Goal: Communication & Community: Answer question/provide support

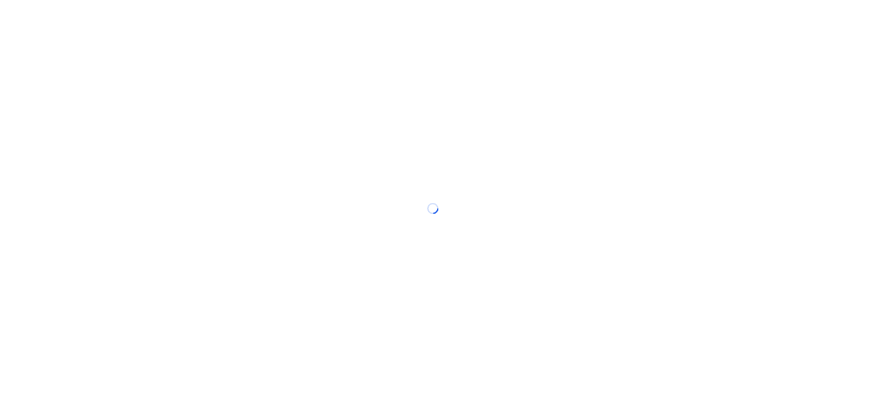
click at [394, 14] on div at bounding box center [434, 208] width 869 height 417
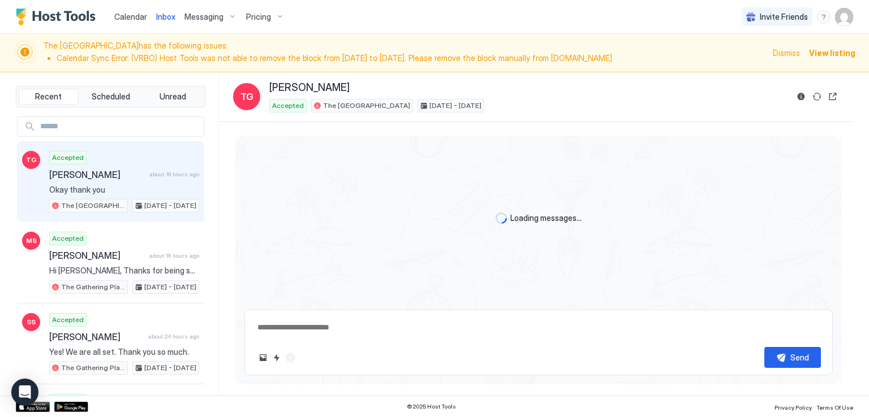
click at [394, 14] on div "Calendar Inbox Messaging Pricing Invite Friends RM" at bounding box center [434, 17] width 869 height 34
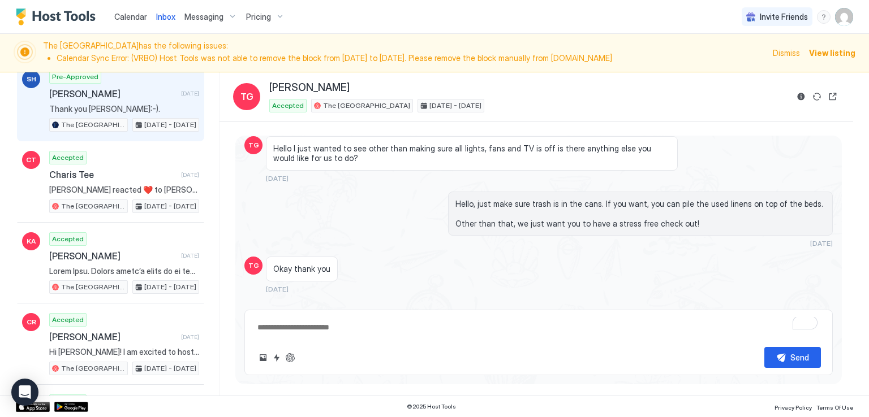
scroll to position [735, 0]
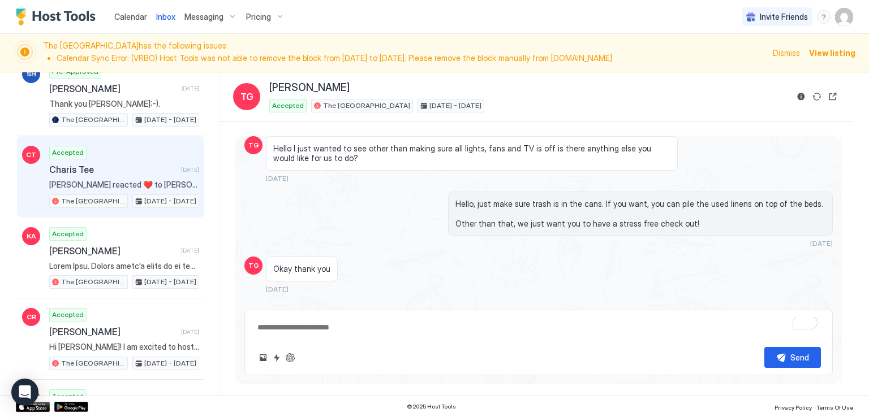
click at [166, 167] on div "Charis Tee [DATE]" at bounding box center [124, 169] width 150 height 11
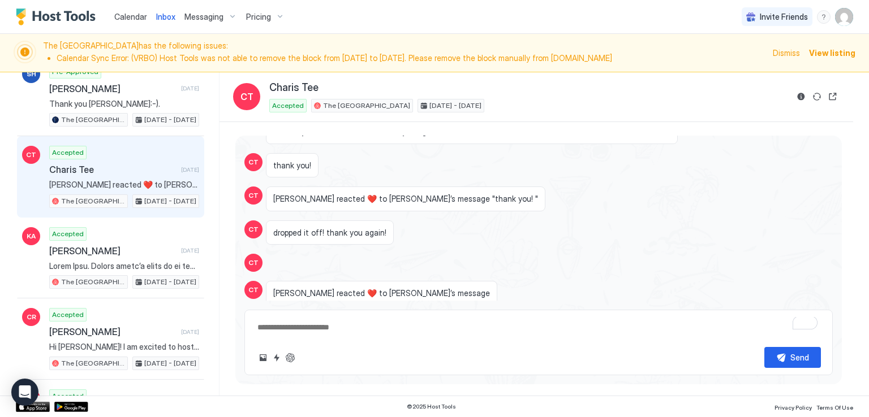
scroll to position [792, 0]
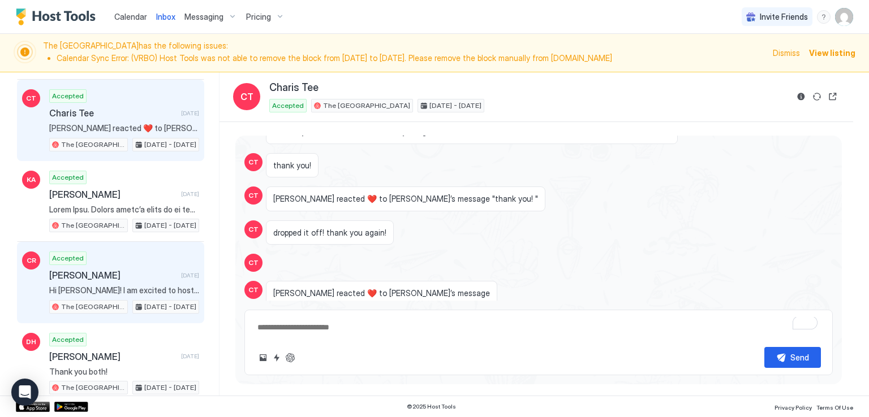
click at [129, 273] on div "Accepted [PERSON_NAME] [DATE] Hi [PERSON_NAME]! I am excited to host you at The…" at bounding box center [124, 283] width 150 height 62
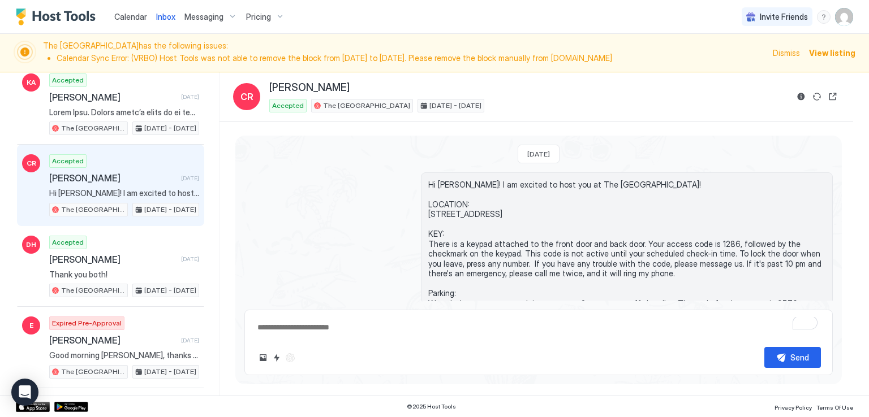
scroll to position [905, 0]
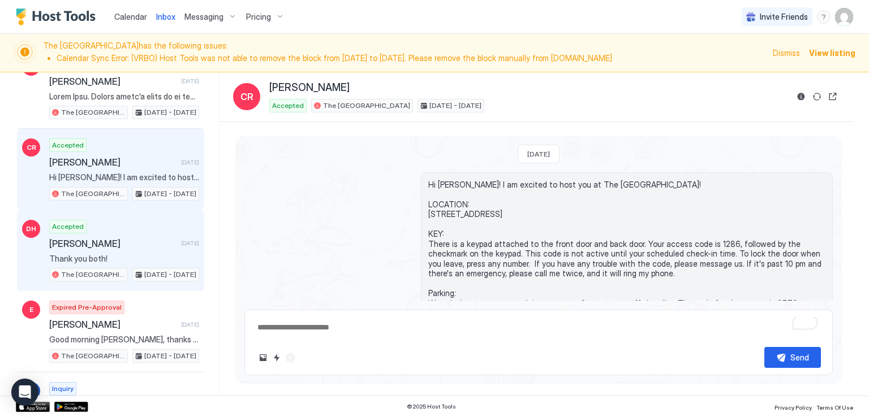
click at [137, 238] on span "[PERSON_NAME]" at bounding box center [112, 243] width 127 height 11
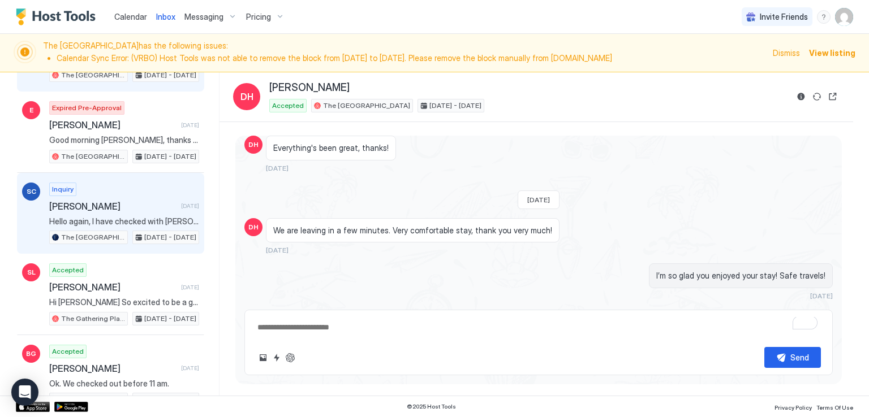
scroll to position [1131, 0]
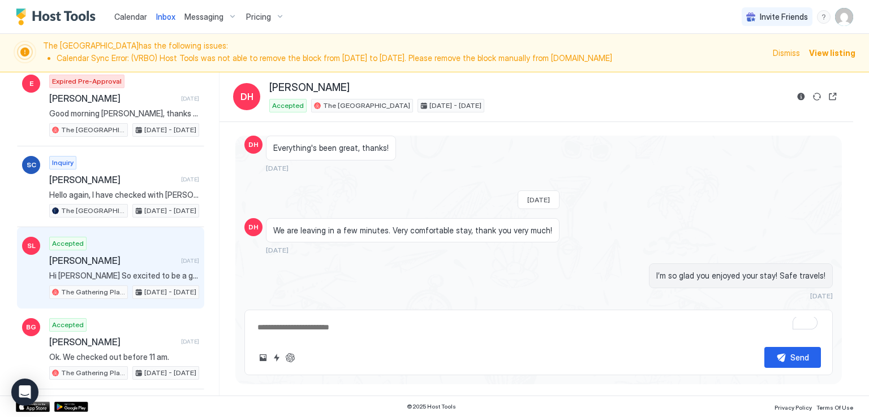
click at [143, 255] on span "[PERSON_NAME]" at bounding box center [112, 260] width 127 height 11
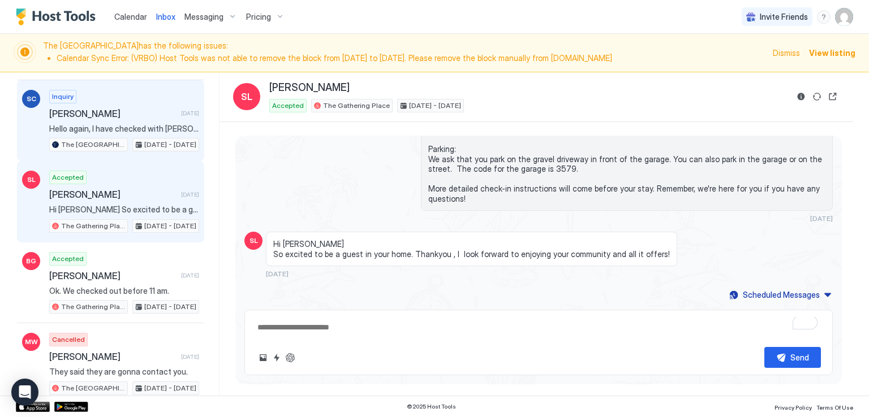
scroll to position [1301, 0]
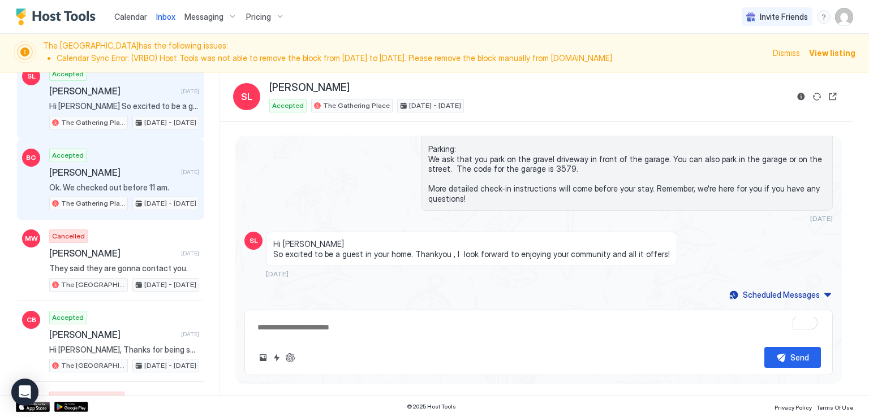
click at [138, 167] on span "[PERSON_NAME]" at bounding box center [112, 172] width 127 height 11
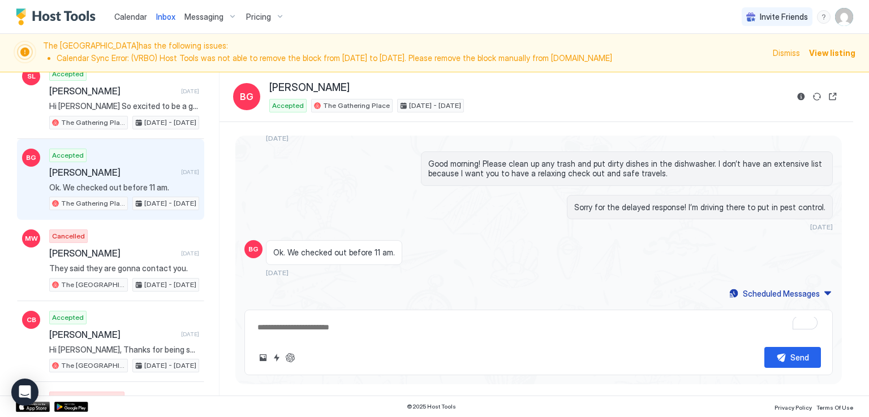
scroll to position [1547, 0]
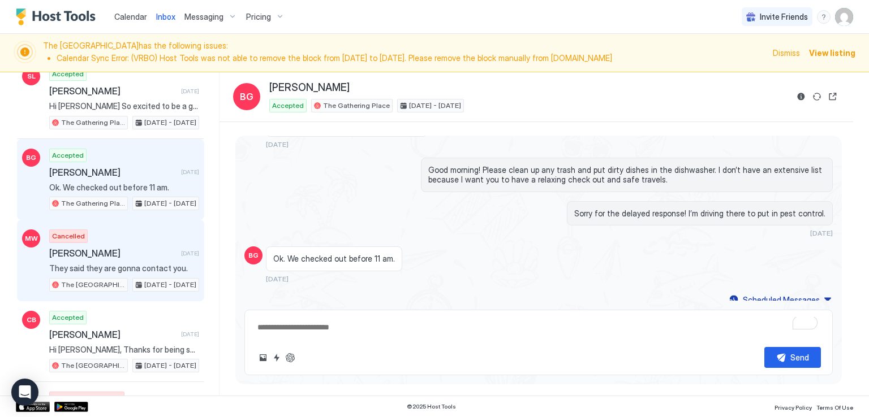
drag, startPoint x: 88, startPoint y: 247, endPoint x: 170, endPoint y: 234, distance: 83.1
click at [88, 247] on div "Cancelled [PERSON_NAME] [DATE] They said they are gonna contact you. The [GEOGR…" at bounding box center [124, 261] width 150 height 62
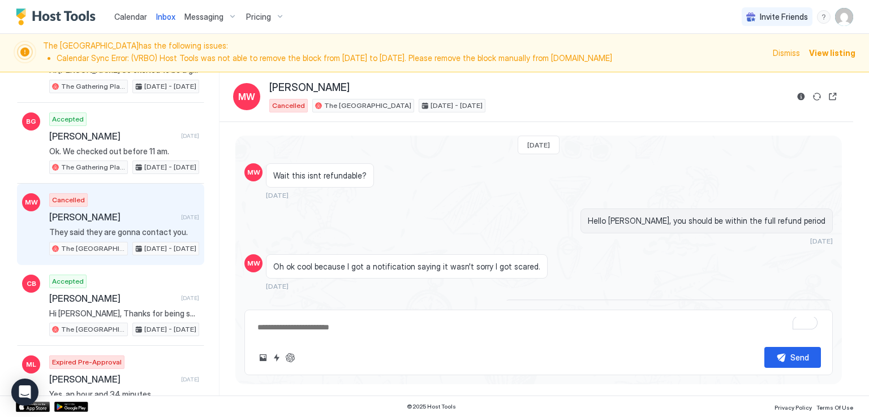
scroll to position [1376, 0]
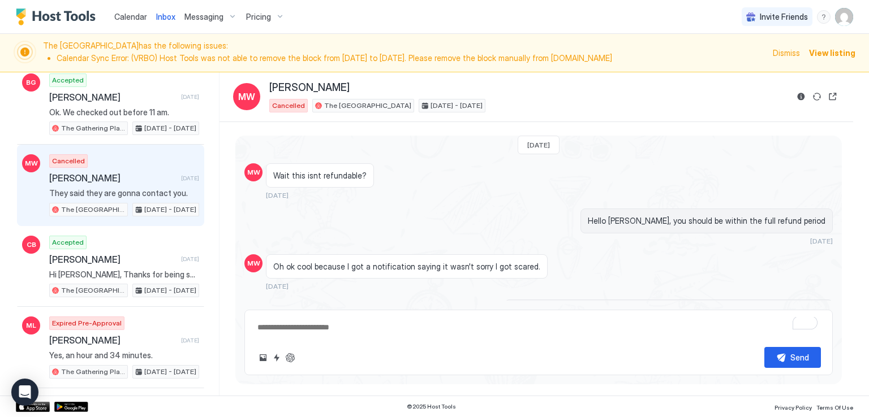
type textarea "*"
